Goal: Information Seeking & Learning: Understand process/instructions

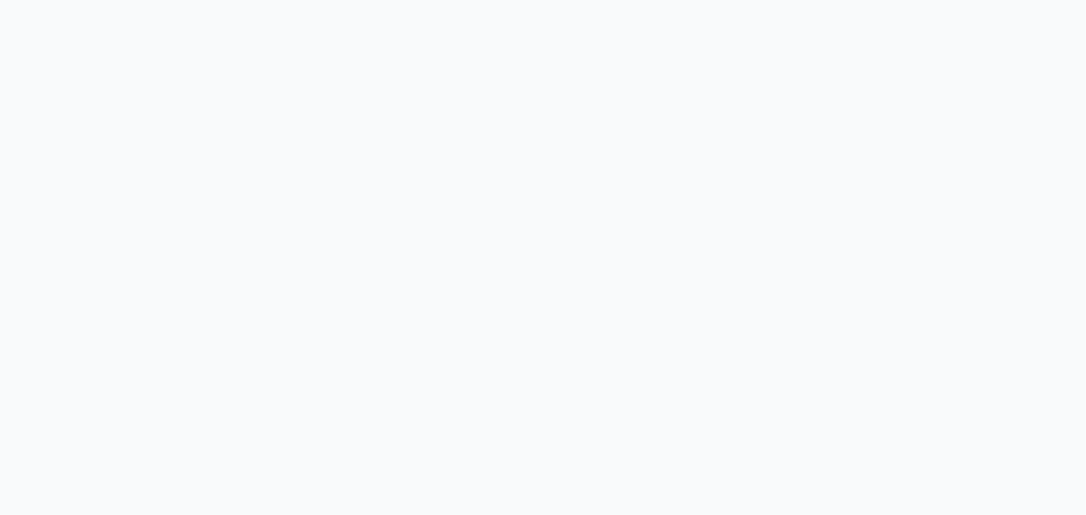
select select "null"
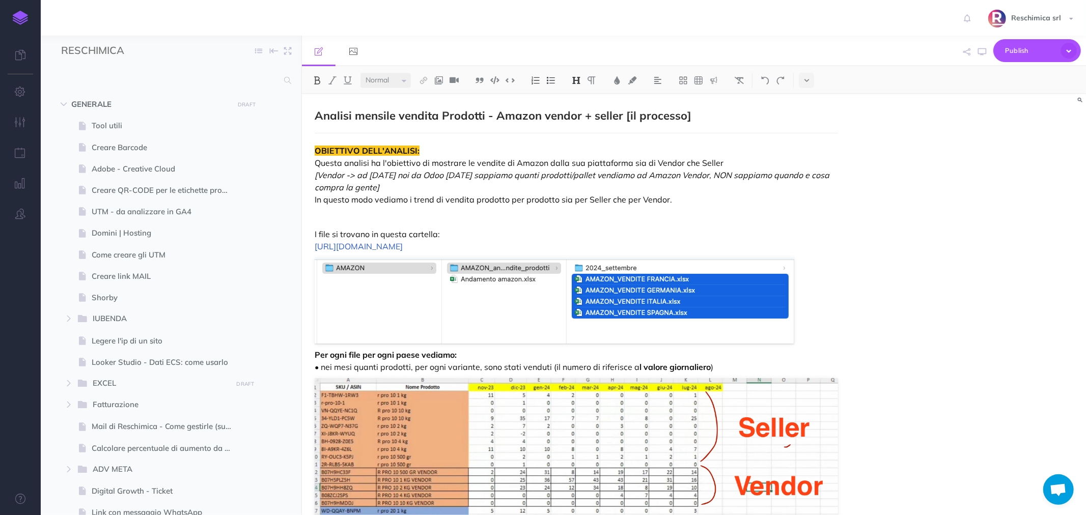
click at [887, 251] on div "Analisi mensile vendita Prodotti - Amazon vendor + seller [il processo] OBIETTI…" at bounding box center [694, 304] width 784 height 421
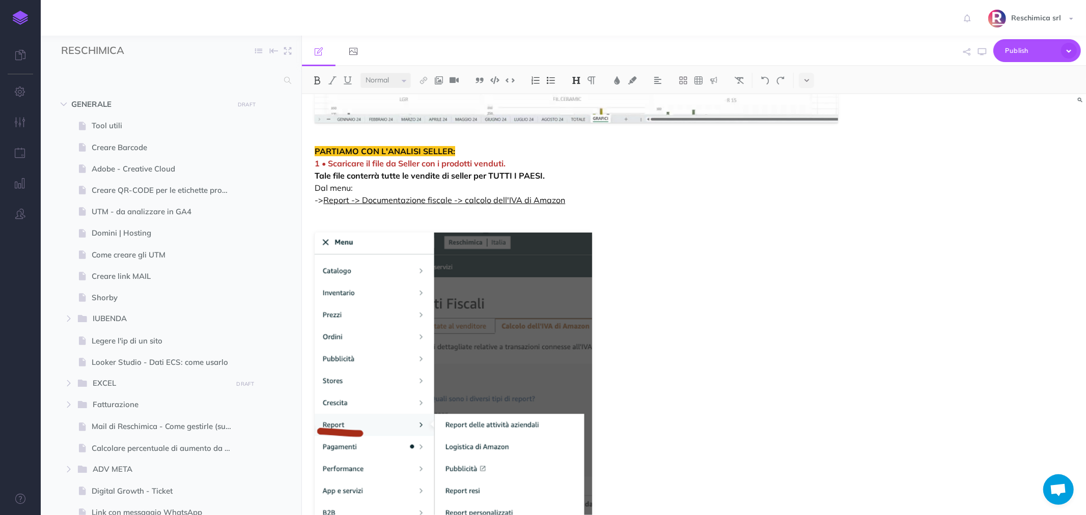
scroll to position [792, 0]
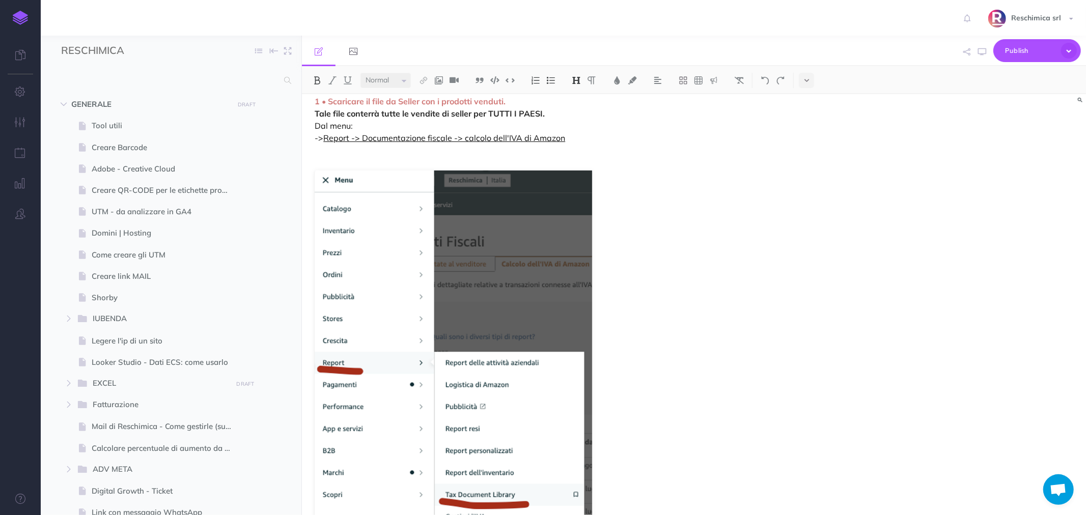
click at [583, 139] on p "PARTIAMO CON L'ANALISI SELLER: 1 • Scaricare il file da Seller con i prodotti v…" at bounding box center [577, 113] width 524 height 61
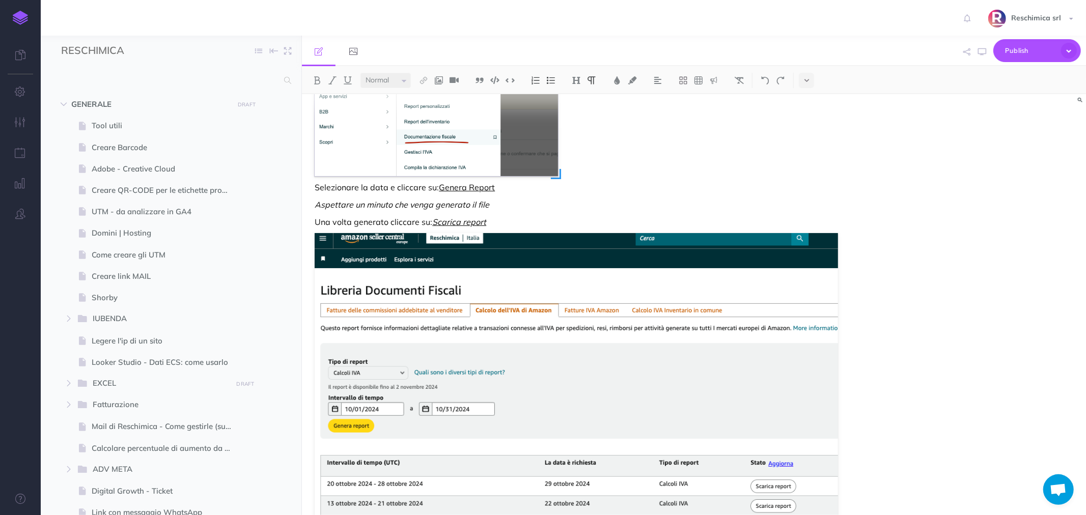
scroll to position [1471, 0]
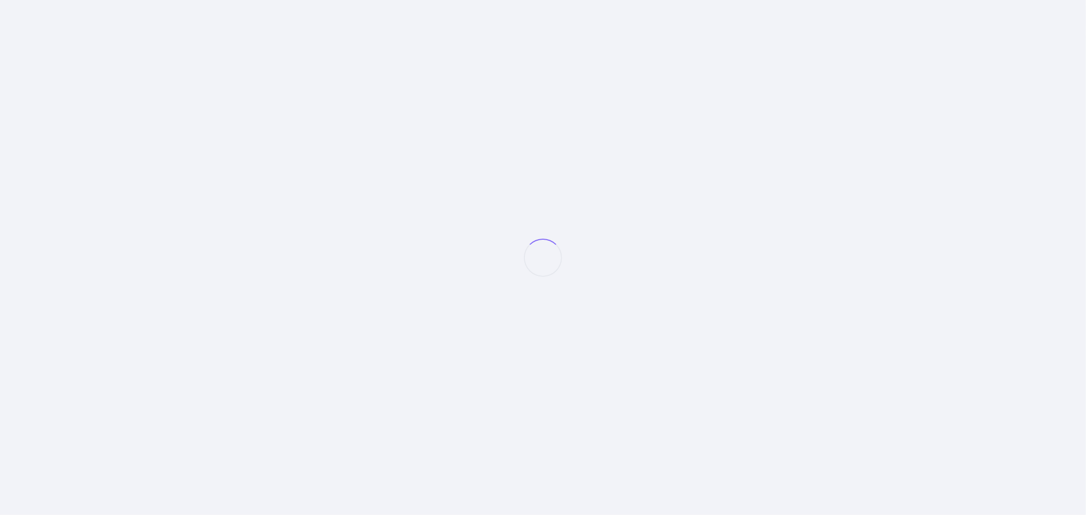
select select "null"
